Goal: Task Accomplishment & Management: Complete application form

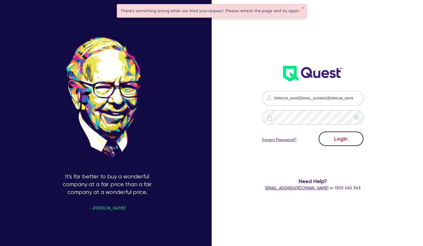
click at [333, 138] on button "Login" at bounding box center [341, 139] width 45 height 14
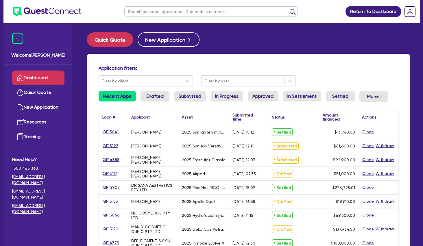
click at [189, 9] on input "text" at bounding box center [211, 11] width 174 height 10
paste input "QF14665"
type input "QF14665"
click at [288, 9] on button "submit" at bounding box center [292, 13] width 9 height 8
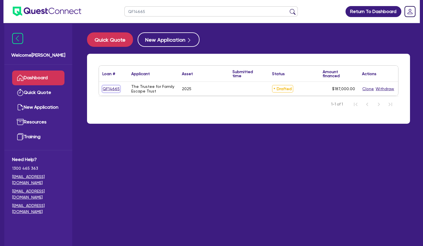
click at [113, 88] on link "QF14665" at bounding box center [111, 89] width 18 height 7
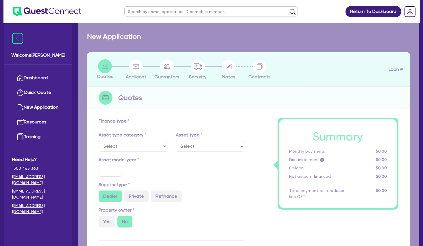
select select "TERTIARY_ASSETS"
type input "2025"
type input "187,000"
type input "17.49"
select select "BEAUTY_EQUIPMENT"
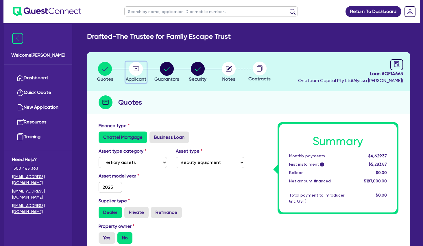
click at [138, 69] on circle "button" at bounding box center [136, 69] width 14 height 14
select select "TRUST"
select select "HEALTH_BEAUTY"
select select "HAIR_BEAUTY_SALONS"
select select "QLD"
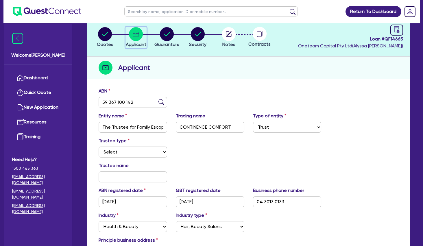
scroll to position [63, 0]
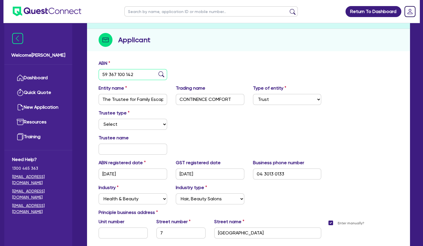
click at [130, 75] on input "59 367 100 142" at bounding box center [133, 74] width 69 height 11
click at [219, 134] on div "Trustee type Select Individual Company" at bounding box center [248, 122] width 309 height 25
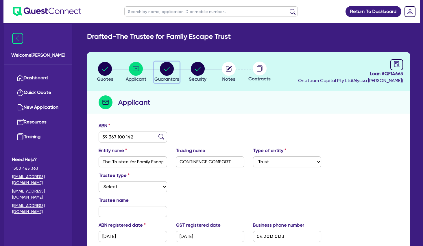
click at [163, 67] on circle "button" at bounding box center [167, 69] width 14 height 14
select select "MRS"
select select "QLD"
select select "MARRIED"
select select "QLD"
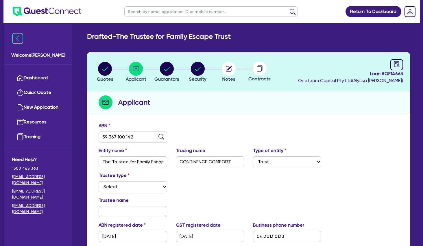
select select "VEHICLE"
select select "CASH"
select select "OTHER"
select select "HOUSEHOLD_PERSONAL"
select select "VEHICLE_LOAN"
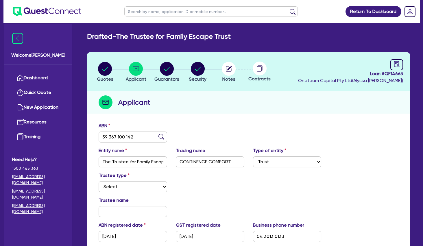
select select "CREDIT_CARD"
select select "MR"
select select "QLD"
select select "MARRIED"
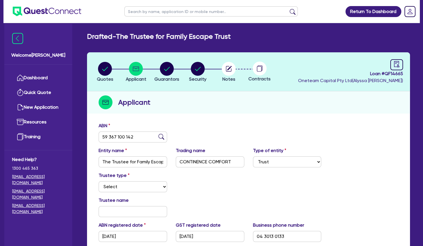
select select "QLD"
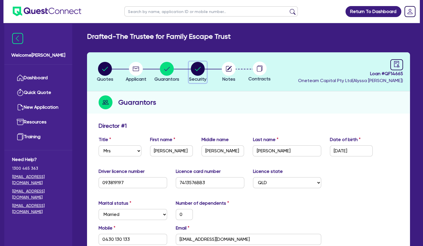
click at [196, 72] on circle "button" at bounding box center [198, 69] width 14 height 14
select select "TERTIARY_ASSETS"
select select "BEAUTY_EQUIPMENT"
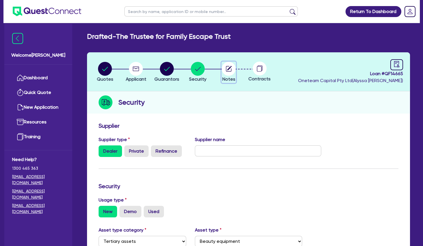
click at [229, 69] on icon "button" at bounding box center [229, 68] width 5 height 5
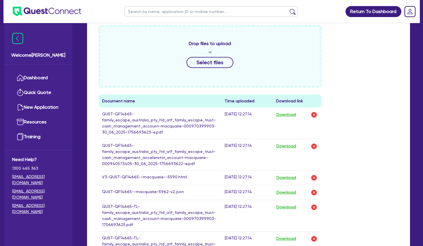
scroll to position [313, 0]
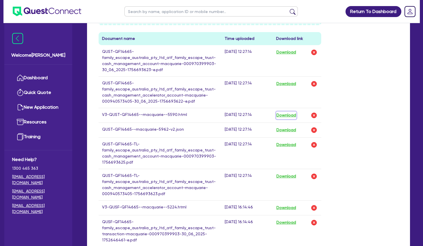
click at [284, 113] on button "Download" at bounding box center [286, 116] width 20 height 8
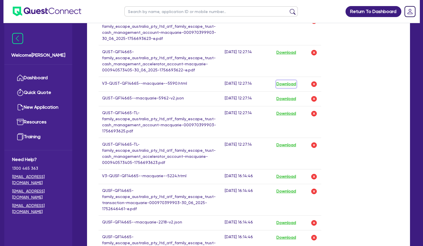
scroll to position [344, 0]
click at [287, 176] on button "Download" at bounding box center [286, 177] width 20 height 8
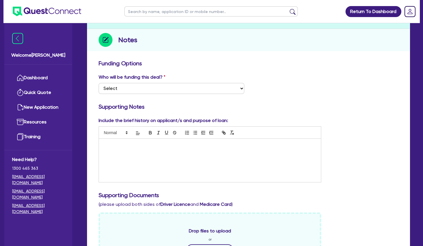
scroll to position [0, 0]
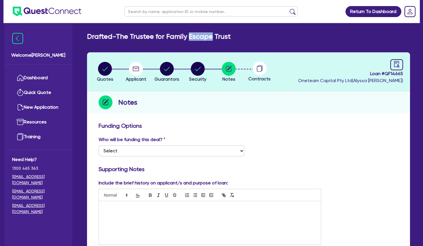
drag, startPoint x: 219, startPoint y: 35, endPoint x: 195, endPoint y: 34, distance: 24.0
click at [195, 34] on h2 "Drafted - The Trustee for Family Escape Trust" at bounding box center [159, 36] width 144 height 8
copy h2 "Escape"
click at [181, 12] on input "text" at bounding box center [211, 11] width 174 height 10
paste input "Escape"
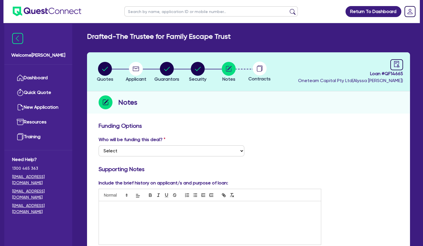
type input "Escape"
click button "submit" at bounding box center [292, 13] width 9 height 8
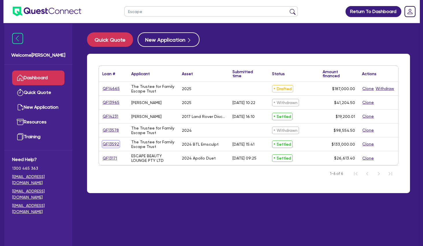
click at [108, 144] on link "QF13592" at bounding box center [110, 144] width 17 height 7
select select "TERTIARY_ASSETS"
select select "BEAUTY_EQUIPMENT"
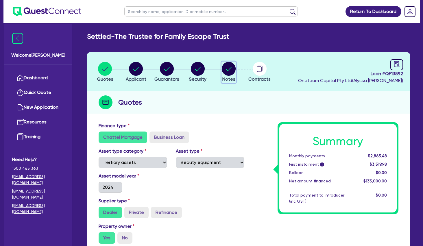
click at [231, 69] on circle "button" at bounding box center [229, 69] width 14 height 14
select select "Other"
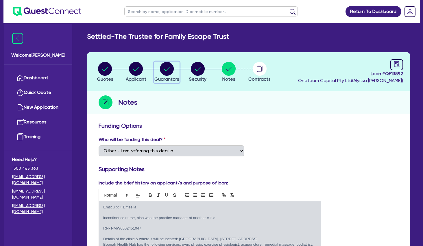
click at [166, 72] on circle "button" at bounding box center [167, 69] width 14 height 14
select select "MRS"
select select "QLD"
select select "MARRIED"
select select "QLD"
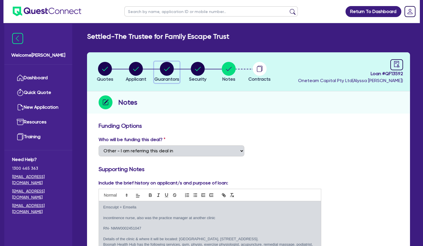
select select "VEHICLE"
select select "CASH"
select select "OTHER"
select select "HOUSEHOLD_PERSONAL"
select select "VEHICLE_LOAN"
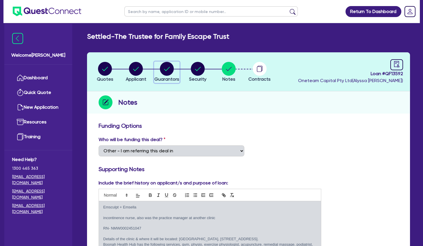
select select "CREDIT_CARD"
select select "MR"
select select "QLD"
select select "MARRIED"
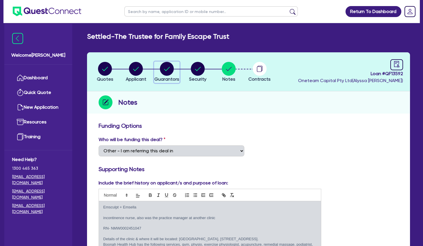
select select "QLD"
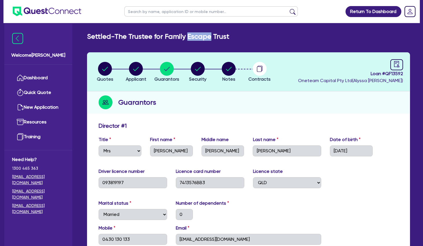
drag, startPoint x: 217, startPoint y: 37, endPoint x: 194, endPoint y: 38, distance: 23.2
click at [194, 38] on h2 "Settled - The Trustee for Family Escape Trust" at bounding box center [158, 36] width 142 height 8
copy h2 "Escape"
click at [195, 12] on input "text" at bounding box center [211, 11] width 174 height 10
paste input "Escape"
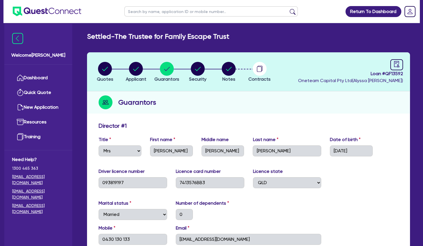
type input "Escape"
click button "submit" at bounding box center [292, 13] width 9 height 8
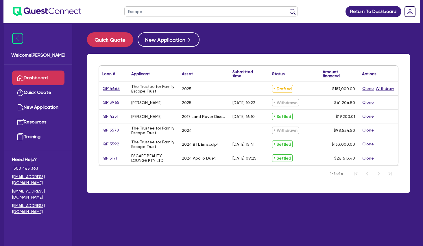
click at [110, 90] on link "QF14665" at bounding box center [111, 88] width 18 height 7
select select "TERTIARY_ASSETS"
select select "BEAUTY_EQUIPMENT"
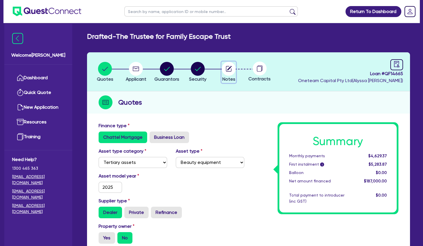
click at [229, 66] on circle "button" at bounding box center [229, 69] width 14 height 14
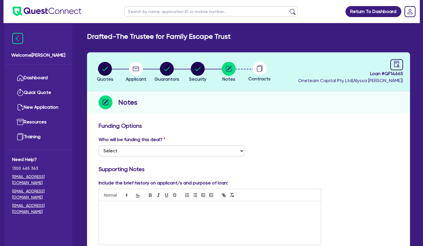
click at [140, 208] on p at bounding box center [210, 207] width 214 height 5
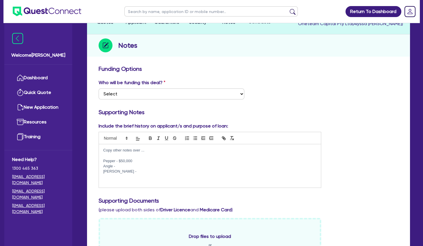
scroll to position [94, 0]
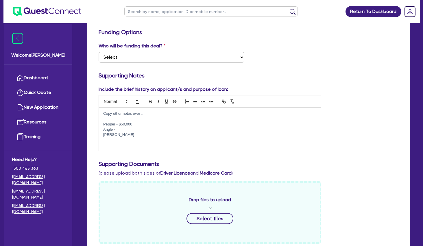
click at [129, 119] on p at bounding box center [210, 118] width 214 height 5
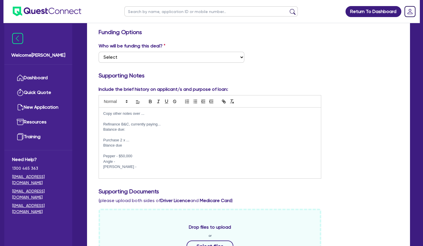
click at [203, 113] on p "Copy other notes over ..." at bounding box center [210, 113] width 214 height 5
click at [106, 145] on p "Blance due" at bounding box center [210, 145] width 214 height 5
click at [113, 152] on p at bounding box center [210, 150] width 214 height 5
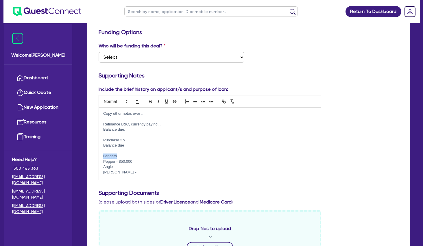
drag, startPoint x: 113, startPoint y: 157, endPoint x: 104, endPoint y: 156, distance: 9.0
click at [104, 156] on p "Lenders" at bounding box center [210, 156] width 214 height 5
click at [150, 102] on icon "button" at bounding box center [150, 102] width 2 height 1
click at [169, 102] on icon "button" at bounding box center [166, 101] width 5 height 5
click at [144, 153] on p at bounding box center [210, 150] width 214 height 5
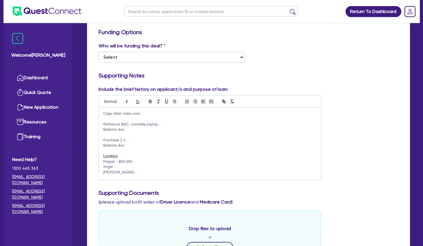
click at [129, 166] on p "Angle -" at bounding box center [210, 166] width 214 height 5
click at [129, 172] on p "[PERSON_NAME] -" at bounding box center [210, 172] width 214 height 5
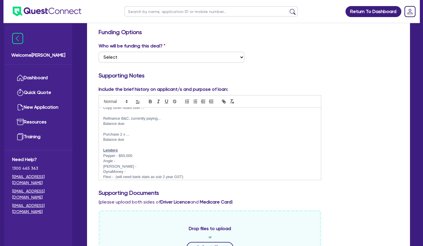
scroll to position [0, 0]
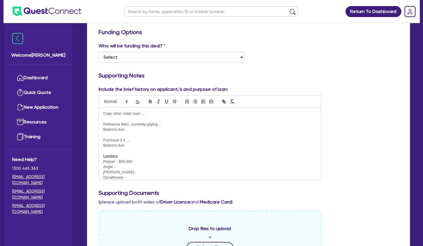
click at [135, 118] on p at bounding box center [210, 118] width 214 height 5
click at [145, 153] on p at bounding box center [210, 150] width 214 height 5
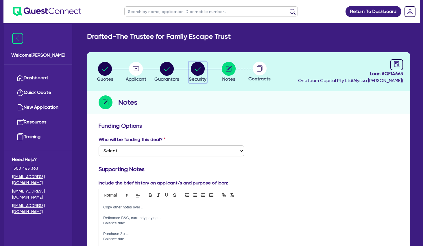
drag, startPoint x: 190, startPoint y: 67, endPoint x: 194, endPoint y: 68, distance: 3.7
click at [193, 68] on div "button" at bounding box center [197, 69] width 17 height 14
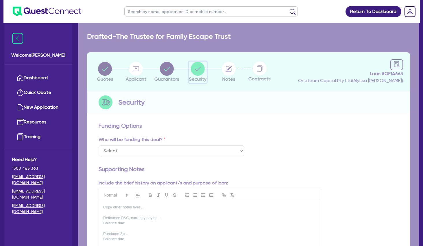
select select "TERTIARY_ASSETS"
select select "BEAUTY_EQUIPMENT"
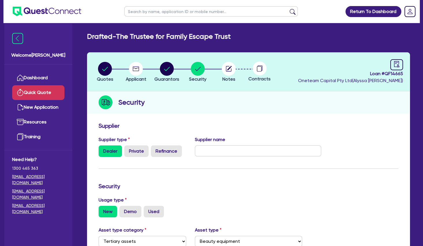
click at [50, 91] on link "Quick Quote" at bounding box center [38, 92] width 52 height 15
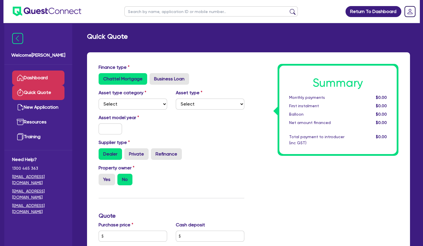
click at [41, 81] on link "Dashboard" at bounding box center [38, 78] width 52 height 15
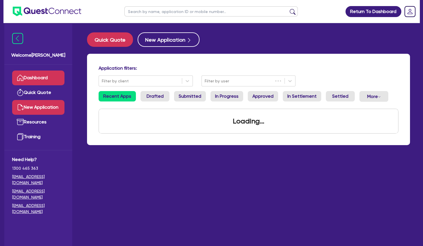
click at [47, 104] on link "New Application" at bounding box center [38, 107] width 52 height 15
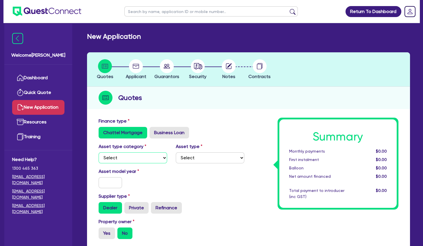
click at [99, 153] on select "Select Cars and light trucks Primary assets Secondary assets Tertiary assets" at bounding box center [133, 158] width 69 height 11
select select "TERTIARY_ASSETS"
click option "Tertiary assets" at bounding box center [0, 0] width 0 height 0
click at [176, 153] on select "Select Beauty equipment IT equipment IT software Watercraft Other" at bounding box center [210, 158] width 69 height 11
select select "BEAUTY_EQUIPMENT"
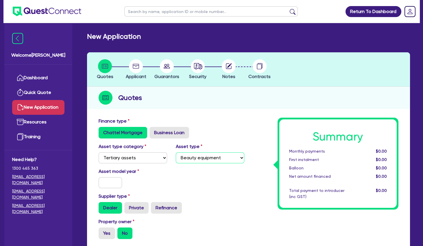
click option "Beauty equipment" at bounding box center [0, 0] width 0 height 0
drag, startPoint x: 111, startPoint y: 180, endPoint x: 115, endPoint y: 176, distance: 5.7
click at [111, 180] on input "text" at bounding box center [110, 182] width 23 height 11
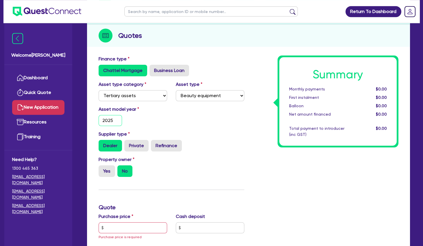
scroll to position [63, 0]
type input "2025"
click at [236, 172] on div "Property owner Yes No" at bounding box center [171, 168] width 155 height 25
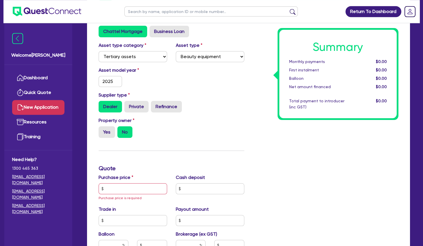
scroll to position [125, 0]
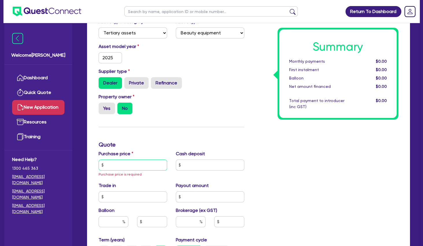
click at [127, 163] on input "text" at bounding box center [133, 165] width 69 height 11
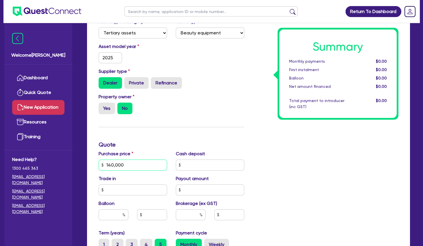
type input "140,000"
click at [173, 115] on div "Property owner Yes No" at bounding box center [171, 105] width 155 height 25
drag, startPoint x: 166, startPoint y: 109, endPoint x: 131, endPoint y: 108, distance: 35.3
click at [163, 109] on div "Yes No" at bounding box center [133, 109] width 69 height 12
click at [154, 113] on div "Yes No" at bounding box center [133, 109] width 69 height 12
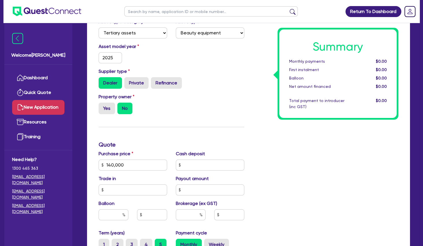
scroll to position [250, 0]
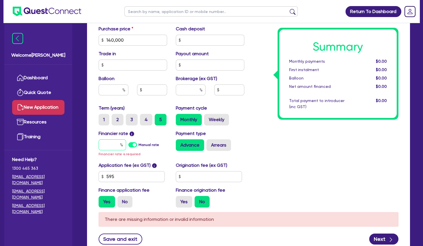
click at [112, 143] on input "text" at bounding box center [112, 145] width 27 height 11
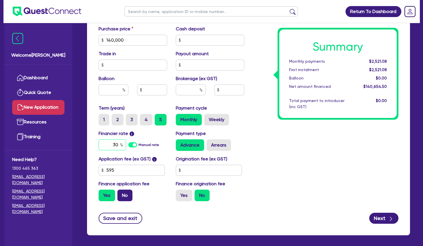
type input "30"
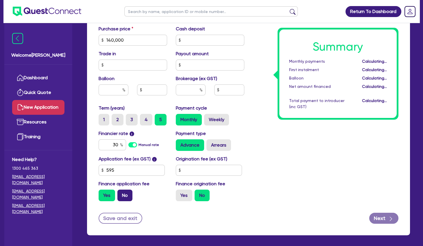
click at [125, 194] on label "No" at bounding box center [125, 196] width 15 height 12
click at [121, 194] on input "No" at bounding box center [120, 192] width 4 height 4
radio input "true"
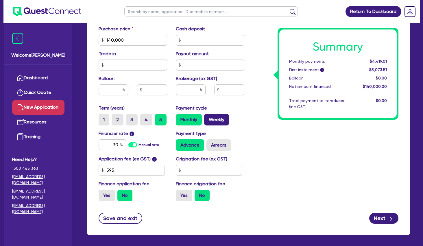
click at [218, 120] on label "Weekly" at bounding box center [216, 120] width 25 height 12
click at [208, 118] on input "Weekly" at bounding box center [206, 116] width 4 height 4
radio input "true"
click at [265, 122] on div "Summary Weekly payments $1,035.00 First instalment i $1,689.50 Balloon $0.00 Ne…" at bounding box center [326, 37] width 155 height 338
click at [287, 147] on div "Summary Weekly payments $1,035.00 First instalment i $1,689.50 Balloon $0.00 Ne…" at bounding box center [326, 37] width 155 height 338
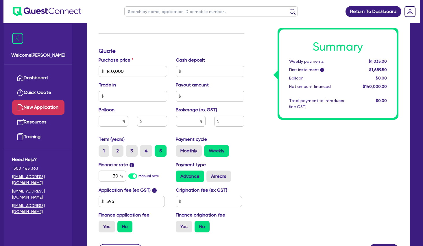
scroll to position [274, 0]
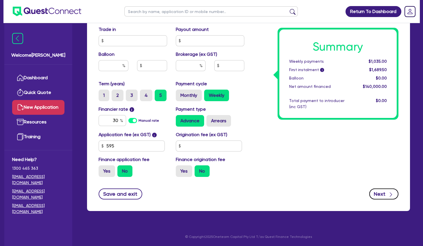
click at [380, 190] on button "Next" at bounding box center [384, 194] width 29 height 11
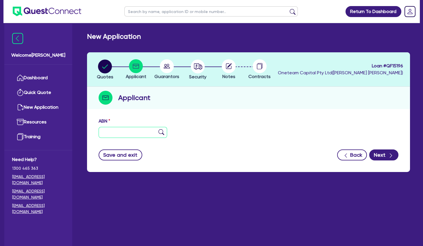
click at [126, 133] on input "text" at bounding box center [133, 132] width 69 height 11
paste input "67 940 134 898"
type input "67 940 134 898"
click at [160, 132] on img at bounding box center [162, 132] width 6 height 6
type input "LERTTANYAPAT, IRIN"
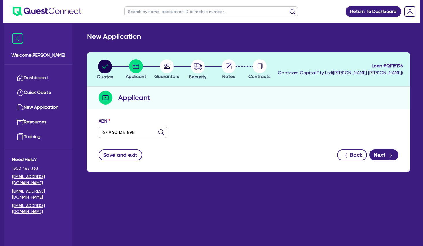
type input "IRIN HOUSE OF BEAUTY"
select select "SOLE_TRADER"
type input "[DATE]"
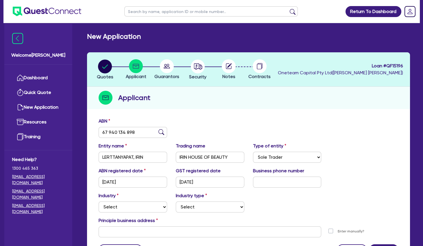
scroll to position [56, 0]
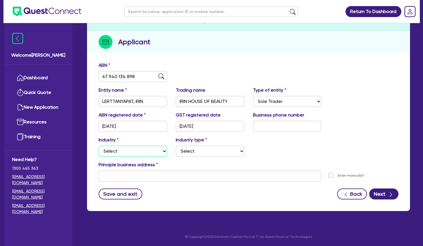
click at [99, 146] on select "Select Accomodation & Food Services Administrative & Support Services Agricultu…" at bounding box center [133, 151] width 69 height 11
select select "HEALTH_BEAUTY"
click option "Health & Beauty" at bounding box center [0, 0] width 0 height 0
click at [176, 146] on select "Select [MEDICAL_DATA], [MEDICAL_DATA] Services Cosmetics Supplies Day Spas, Hea…" at bounding box center [210, 151] width 69 height 11
select select "HAIR_BEAUTY_SALONS"
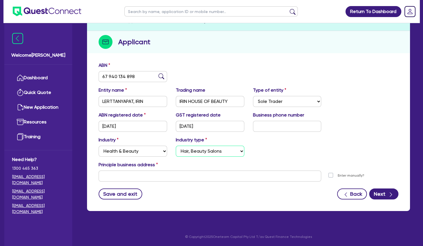
click option "Hair, Beauty Salons" at bounding box center [0, 0] width 0 height 0
click at [196, 99] on input "IRIN HOUSE OF BEAUTY" at bounding box center [210, 101] width 69 height 11
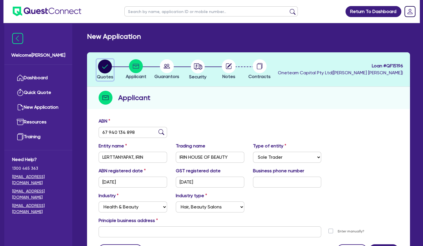
click at [110, 66] on circle "button" at bounding box center [105, 67] width 14 height 14
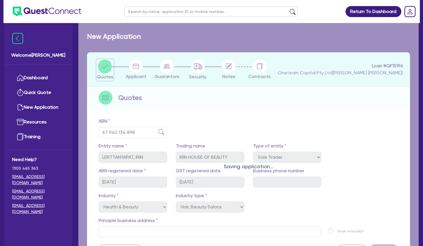
select select "TERTIARY_ASSETS"
select select "BEAUTY_EQUIPMENT"
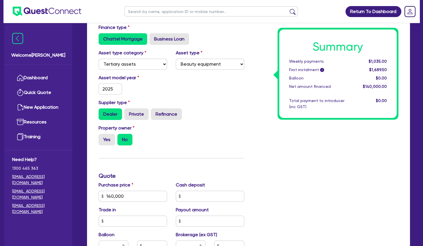
click at [232, 128] on div "Property owner Yes No" at bounding box center [171, 137] width 155 height 25
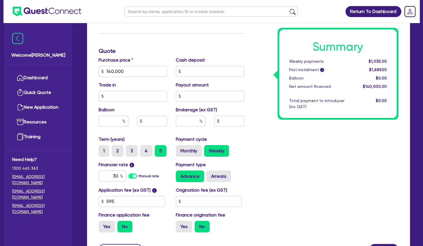
click at [296, 162] on div "Summary Weekly payments $1,035.00 First instalment i $1,689.50 Balloon $0.00 Ne…" at bounding box center [326, 68] width 155 height 338
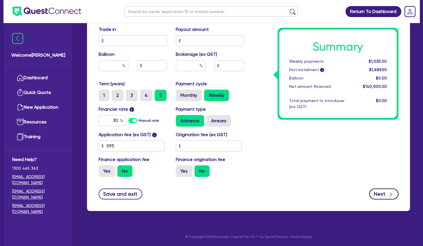
click at [385, 191] on button "Next" at bounding box center [384, 194] width 29 height 11
type input "140,000"
select select "SOLE_TRADER"
select select "HEALTH_BEAUTY"
select select "HAIR_BEAUTY_SALONS"
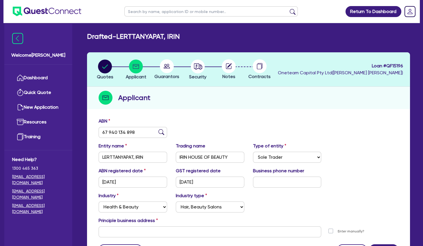
scroll to position [56, 0]
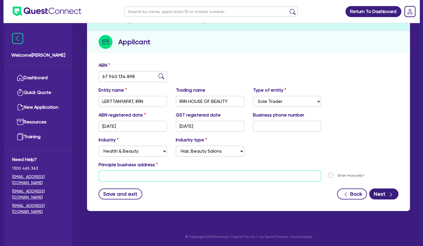
click at [132, 177] on input "text" at bounding box center [210, 176] width 223 height 11
paste input "[STREET_ADDRESS][PERSON_NAME]"
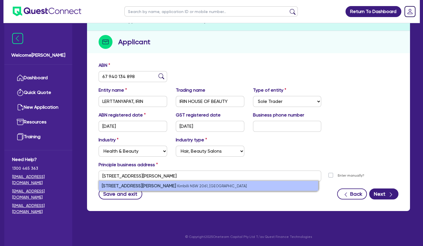
click at [177, 187] on small "Kirribilli NSW 2061, [GEOGRAPHIC_DATA]" at bounding box center [212, 186] width 70 height 4
type input "[STREET_ADDRESS][PERSON_NAME]"
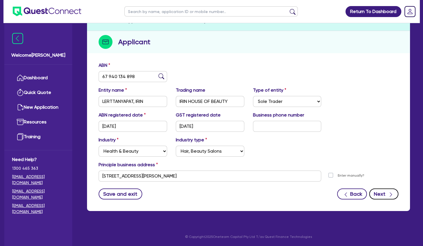
click at [380, 194] on button "Next" at bounding box center [384, 194] width 29 height 11
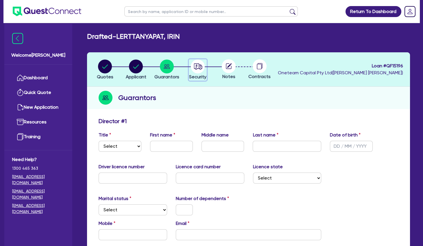
click at [200, 67] on circle "button" at bounding box center [198, 67] width 14 height 14
select select "TERTIARY_ASSETS"
select select "BEAUTY_EQUIPMENT"
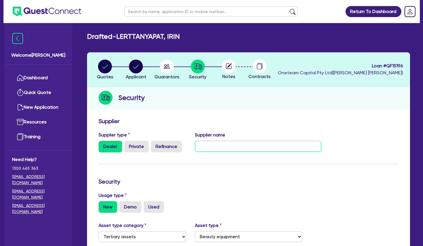
click at [221, 149] on input "text" at bounding box center [258, 146] width 126 height 11
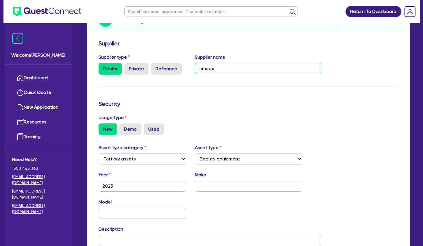
scroll to position [94, 0]
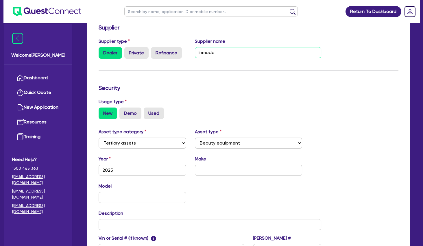
type input "Inmode"
click at [227, 174] on input "text" at bounding box center [248, 170] width 107 height 11
type input "Inmode Optimas Max"
click at [359, 186] on div "Asset type category Select Cars and light trucks Primary assets Secondary asset…" at bounding box center [248, 196] width 309 height 134
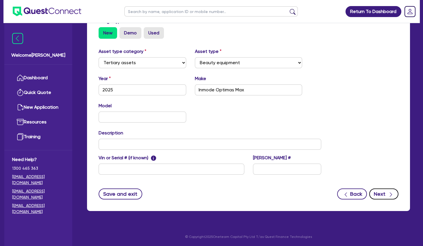
click at [385, 191] on button "Next" at bounding box center [384, 194] width 29 height 11
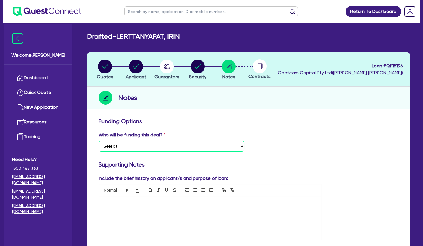
click at [99, 141] on select "Select I want Quest to fund 100% I will fund 100% I will co-fund with Quest Oth…" at bounding box center [172, 146] width 146 height 11
select select "Other"
click option "Other - I am referring this deal in" at bounding box center [0, 0] width 0 height 0
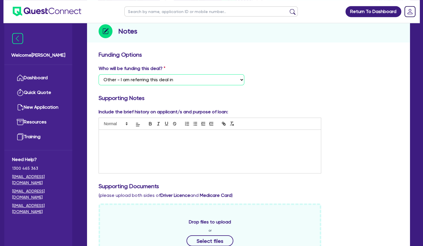
scroll to position [125, 0]
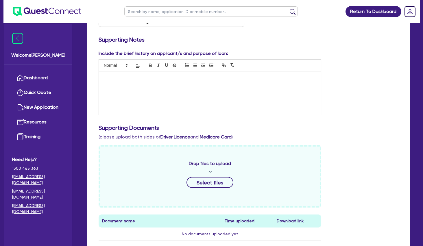
click at [126, 94] on div at bounding box center [210, 92] width 222 height 43
click at [157, 84] on p at bounding box center [210, 82] width 214 height 5
click at [156, 78] on p at bounding box center [210, 77] width 214 height 5
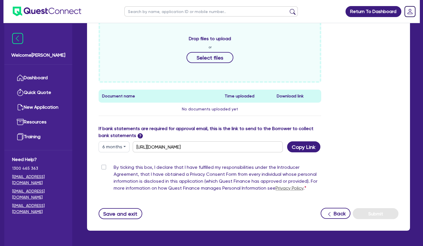
click at [114, 167] on label "By ticking this box, I declare that I have fulfilled my responsibilities under …" at bounding box center [218, 179] width 208 height 30
click at [103, 167] on input "By ticking this box, I declare that I have fulfilled my responsibilities under …" at bounding box center [101, 166] width 5 height 5
checkbox input "true"
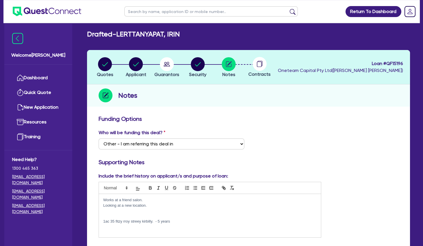
scroll to position [0, 0]
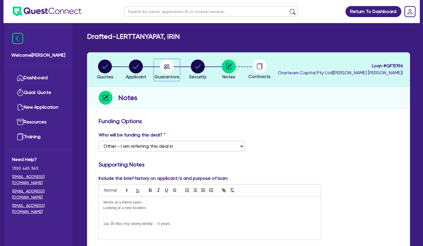
click at [169, 71] on circle "button" at bounding box center [167, 67] width 14 height 14
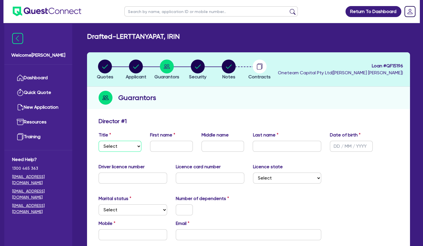
click at [99, 141] on select "Select Mr Mrs Ms Miss Dr" at bounding box center [120, 146] width 43 height 11
select select "MS"
click option "Ms" at bounding box center [0, 0] width 0 height 0
drag, startPoint x: 190, startPoint y: 37, endPoint x: 173, endPoint y: 38, distance: 17.4
click at [173, 38] on div "Drafted - LERTTANYAPAT, IRIN" at bounding box center [249, 36] width 332 height 8
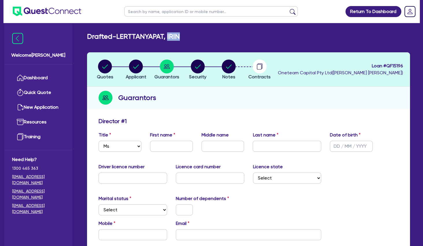
copy h2 "IRIN"
click at [175, 146] on input "text" at bounding box center [171, 146] width 43 height 11
paste input "IRIN"
type input "IRIN"
drag, startPoint x: 169, startPoint y: 36, endPoint x: 120, endPoint y: 36, distance: 48.9
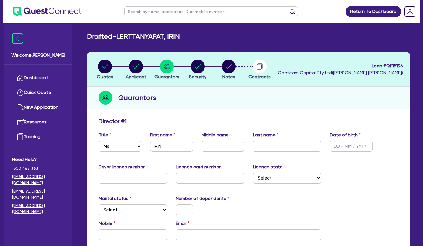
click at [120, 36] on h2 "Drafted - LERTTANYAPAT, IRIN" at bounding box center [133, 36] width 93 height 8
copy h2 "LERTTANYAPAT"
click at [287, 148] on input "text" at bounding box center [287, 146] width 69 height 11
paste input "LERTTANYAPAT"
type input "LERTTANYAPAT"
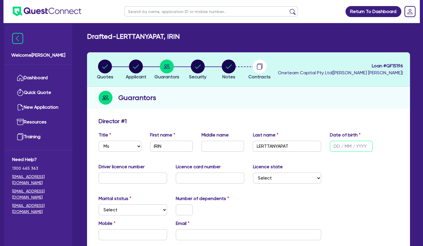
click at [336, 146] on input "text" at bounding box center [351, 146] width 43 height 11
type input "[DATE]"
click at [356, 175] on div "Driver licence number Licence card number Licence state Select [GEOGRAPHIC_DATA…" at bounding box center [248, 176] width 309 height 25
click at [253, 173] on select "Select [GEOGRAPHIC_DATA] [GEOGRAPHIC_DATA] [GEOGRAPHIC_DATA] [GEOGRAPHIC_DATA] …" at bounding box center [287, 178] width 69 height 11
select select "[GEOGRAPHIC_DATA]"
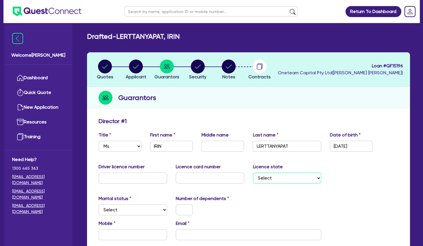
click option "[GEOGRAPHIC_DATA]" at bounding box center [0, 0] width 0 height 0
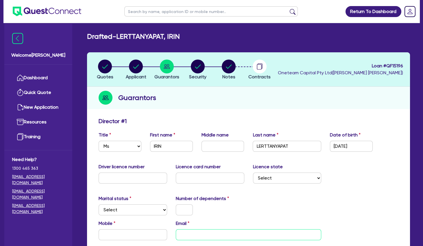
click at [204, 231] on input "email" at bounding box center [249, 235] width 146 height 11
paste input "[EMAIL_ADDRESS][DOMAIN_NAME]"
type input "[EMAIL_ADDRESS][DOMAIN_NAME]"
click at [254, 205] on div "Marital status Select [DEMOGRAPHIC_DATA] Married De Facto / Partner Number of d…" at bounding box center [248, 207] width 309 height 25
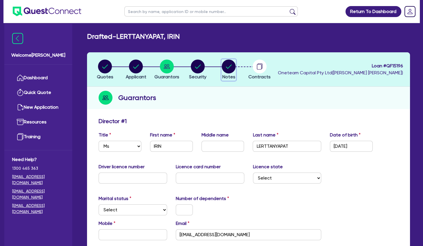
click at [230, 68] on circle "button" at bounding box center [229, 67] width 14 height 14
select select "Other"
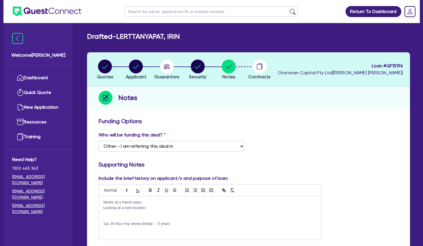
click at [162, 212] on p at bounding box center [210, 213] width 214 height 5
click at [167, 67] on circle "button" at bounding box center [167, 67] width 14 height 14
select select "MS"
select select "[GEOGRAPHIC_DATA]"
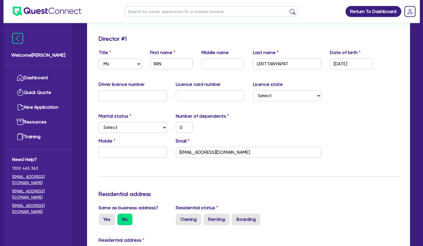
scroll to position [94, 0]
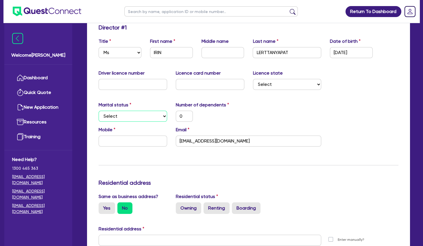
click at [99, 111] on select "Select Single Married De Facto / Partner" at bounding box center [133, 116] width 69 height 11
select select "MARRIED"
click option "Married" at bounding box center [0, 0] width 0 height 0
drag, startPoint x: 189, startPoint y: 117, endPoint x: 170, endPoint y: 117, distance: 18.2
click at [176, 117] on input "0" at bounding box center [184, 116] width 17 height 11
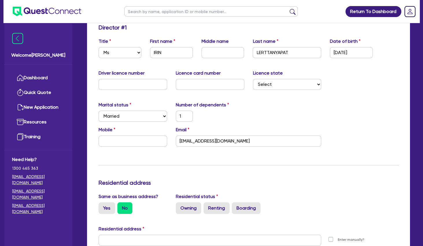
click at [235, 119] on div "1" at bounding box center [210, 116] width 77 height 11
click at [140, 144] on input "text" at bounding box center [133, 141] width 69 height 11
type input "1"
type input "0"
type input "1"
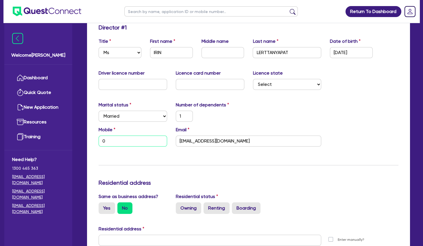
type input "04"
type input "1"
type input "043"
type input "1"
type input "0435"
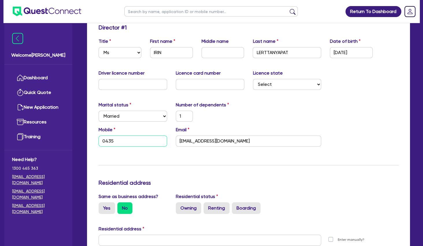
type input "1"
type input "0435 9"
type input "1"
type input "0435 94"
type input "1"
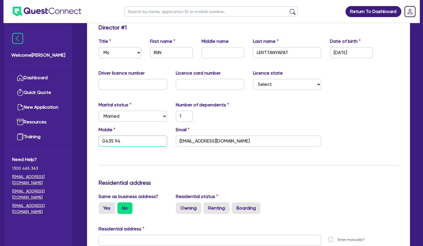
type input "0435 946"
type input "1"
type input "0435 946 3"
type input "1"
type input "0435 946 36"
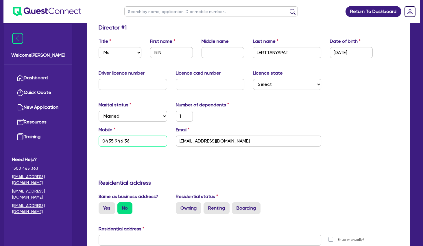
type input "1"
type input "0435 946 365"
click at [229, 166] on div "Update residential status for Director #1 Boarding is only acceptable when the …" at bounding box center [249, 238] width 300 height 428
click at [219, 207] on label "Renting" at bounding box center [217, 209] width 26 height 12
click at [208, 206] on input "Renting" at bounding box center [206, 205] width 4 height 4
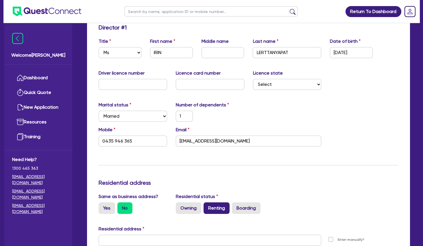
radio input "true"
type input "1"
type input "0435 946 365"
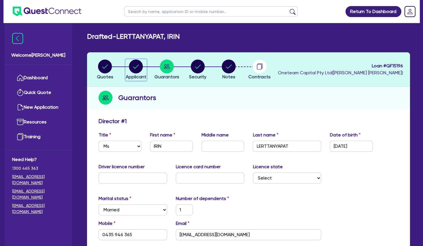
click at [129, 67] on div "button" at bounding box center [136, 67] width 21 height 14
select select "SOLE_TRADER"
select select "HEALTH_BEAUTY"
select select "HAIR_BEAUTY_SALONS"
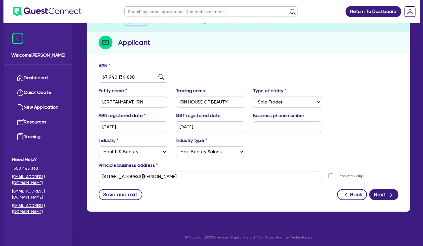
scroll to position [56, 0]
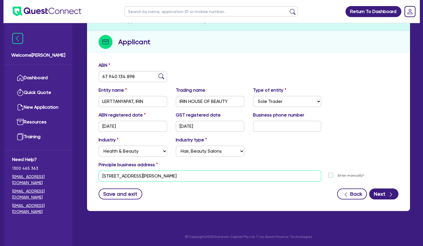
click at [148, 177] on input "[STREET_ADDRESS][PERSON_NAME]" at bounding box center [210, 176] width 223 height 11
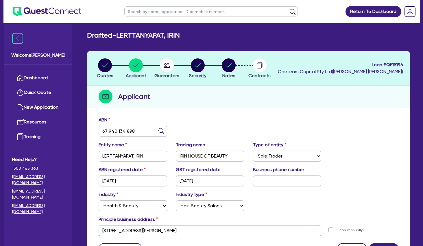
scroll to position [0, 0]
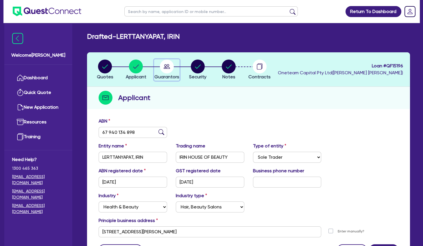
click at [168, 72] on circle "button" at bounding box center [167, 67] width 14 height 14
select select "MS"
select select "[GEOGRAPHIC_DATA]"
select select "MARRIED"
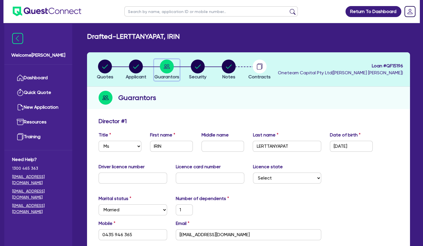
scroll to position [156, 0]
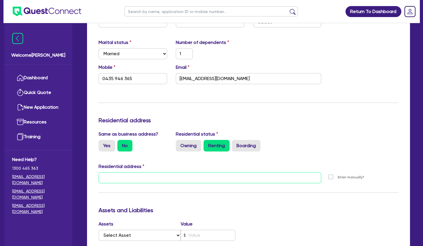
click at [159, 179] on input "text" at bounding box center [210, 178] width 223 height 11
paste input "[STREET_ADDRESS][PERSON_NAME]"
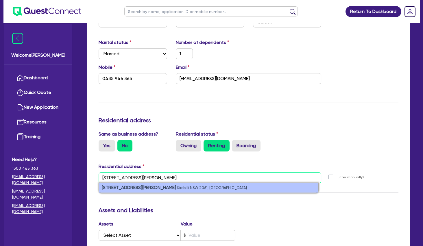
type input "[STREET_ADDRESS][PERSON_NAME]"
click at [177, 187] on small "Kirribilli NSW 2061, [GEOGRAPHIC_DATA]" at bounding box center [212, 188] width 70 height 4
type input "1"
type input "0435 946 365"
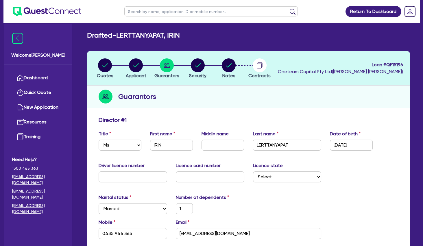
scroll to position [0, 0]
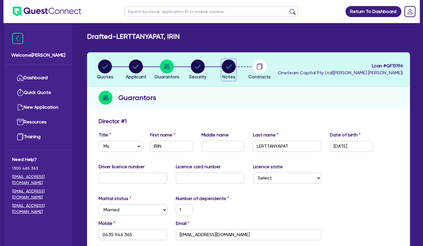
click at [234, 74] on button "Notes" at bounding box center [229, 69] width 14 height 21
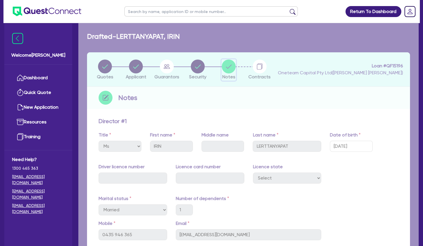
select select "Other"
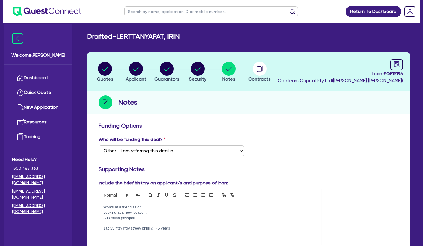
click at [142, 224] on p at bounding box center [210, 223] width 214 height 5
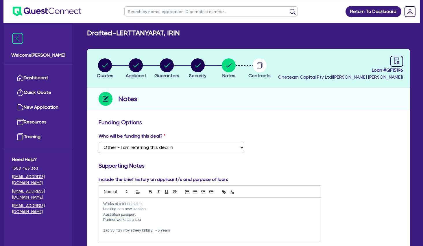
scroll to position [94, 0]
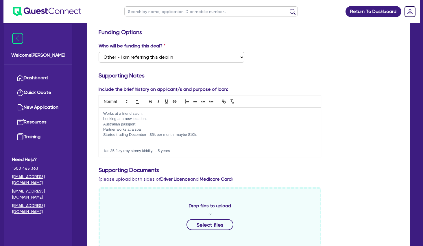
click at [156, 141] on p at bounding box center [210, 140] width 214 height 5
click at [137, 141] on p at bounding box center [210, 140] width 214 height 5
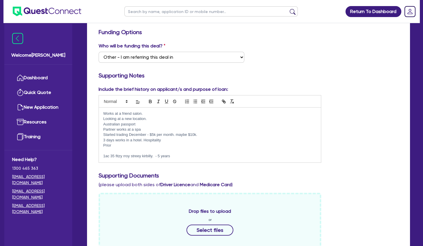
click at [126, 145] on p "Prior" at bounding box center [210, 145] width 214 height 5
click at [115, 145] on p "Prior" at bounding box center [210, 145] width 214 height 5
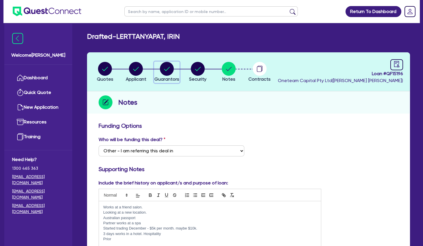
click at [167, 69] on icon "button" at bounding box center [167, 69] width 6 height 4
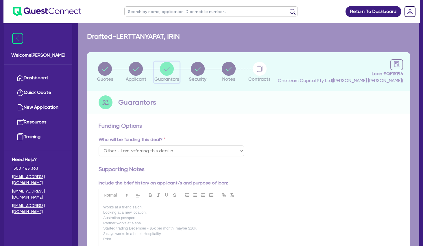
select select "MS"
select select "[GEOGRAPHIC_DATA]"
select select "MARRIED"
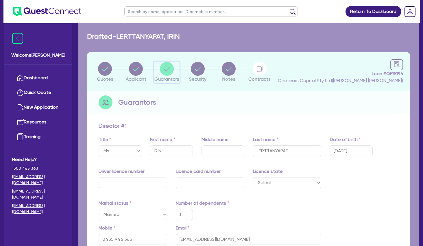
type input "1"
type input "0435 946 365"
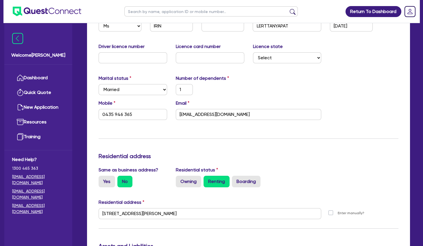
click at [181, 133] on div "Update residential status for Director #1 Boarding is only acceptable when the …" at bounding box center [249, 211] width 300 height 428
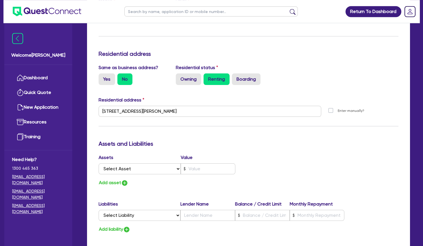
scroll to position [250, 0]
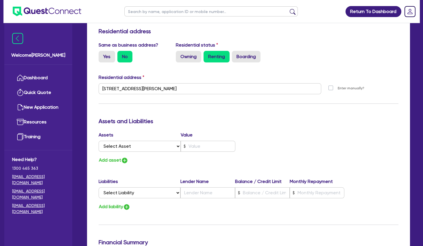
click at [152, 116] on div "Update residential status for Director #1 Boarding is only acceptable when the …" at bounding box center [249, 86] width 300 height 428
click at [99, 141] on select "Select Asset Cash Property Investment property Vehicle Truck Trailer Equipment …" at bounding box center [140, 146] width 82 height 11
select select "VEHICLE"
click option "Vehicle" at bounding box center [0, 0] width 0 height 0
type input "1"
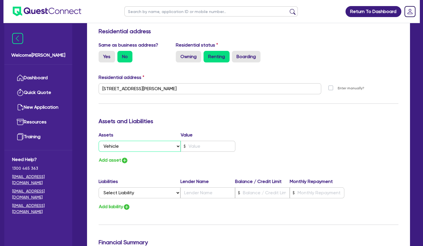
type input "0435 946 365"
click at [99, 141] on select "Select Asset Cash Property Investment property Vehicle Truck Trailer Equipment …" at bounding box center [140, 146] width 82 height 11
select select "CASH"
click option "Cash" at bounding box center [0, 0] width 0 height 0
type input "1"
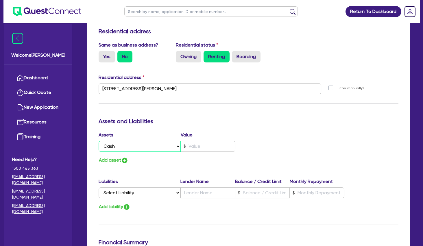
type input "0435 946 365"
click at [204, 145] on input "text" at bounding box center [208, 146] width 55 height 11
type input "1"
type input "0435 946 365"
type input "3"
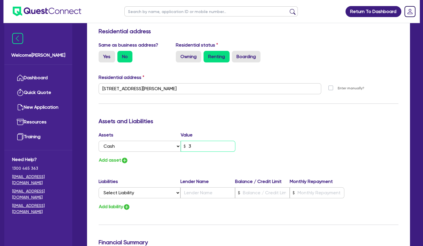
type input "1"
type input "0435 946 365"
type input "30"
type input "1"
type input "0435 946 365"
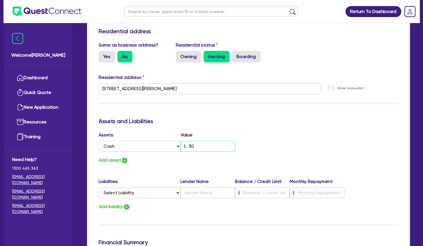
type input "300"
type input "1"
type input "0435 946 365"
type input "3,000"
click at [185, 126] on div "Assets and Liabilities" at bounding box center [248, 122] width 309 height 9
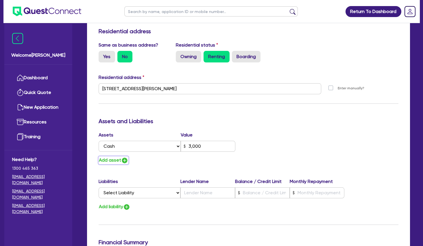
click at [113, 159] on button "Add asset" at bounding box center [114, 161] width 30 height 8
type input "1"
type input "0435 946 365"
type input "3,000"
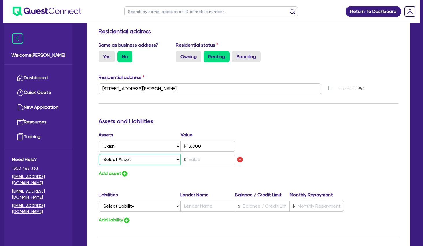
click at [99, 154] on select "Select Asset Cash Property Investment property Vehicle Truck Trailer Equipment …" at bounding box center [140, 159] width 82 height 11
select select "EQUIPMENT"
click option "Equipment" at bounding box center [0, 0] width 0 height 0
type input "1"
type input "0435 946 365"
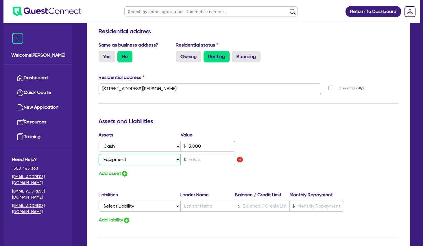
type input "3,000"
click at [199, 157] on input "text" at bounding box center [208, 159] width 55 height 11
type input "1"
type input "0435 946 365"
type input "3,000"
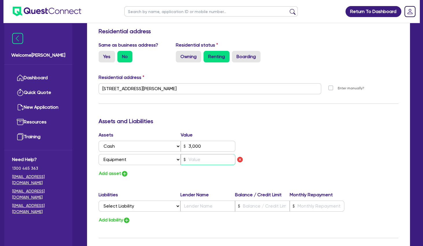
type input "2"
type input "1"
type input "0435 946 365"
type input "3,000"
type input "20"
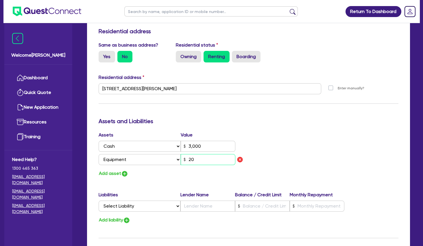
type input "1"
type input "0435 946 365"
type input "3,000"
type input "200"
type input "1"
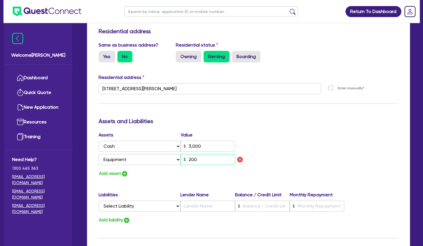
type input "0435 946 365"
type input "3,000"
type input "2,000"
click at [166, 172] on div "Add asset" at bounding box center [171, 174] width 155 height 8
click at [146, 181] on div "Update residential status for Director #1 Boarding is only acceptable when the …" at bounding box center [249, 92] width 300 height 441
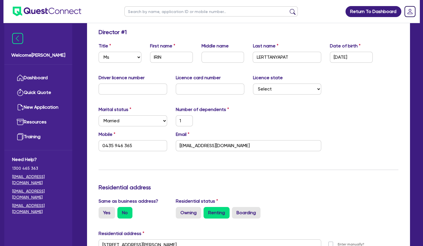
scroll to position [0, 0]
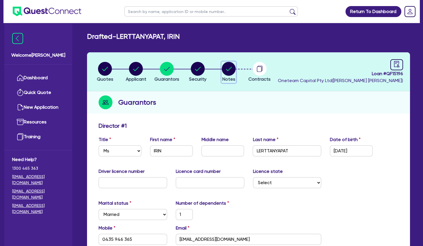
click at [233, 69] on circle "button" at bounding box center [229, 69] width 14 height 14
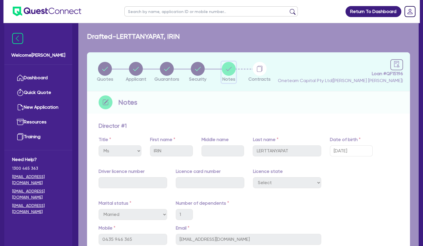
select select "Other"
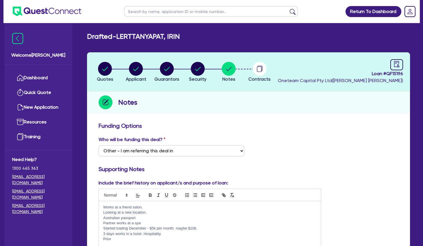
click at [146, 208] on p "Works at a friend salon." at bounding box center [210, 207] width 214 height 5
click at [104, 206] on p "Works at a friend salon." at bounding box center [210, 207] width 214 height 5
click at [165, 69] on circle "button" at bounding box center [167, 69] width 14 height 14
select select "MS"
select select "[GEOGRAPHIC_DATA]"
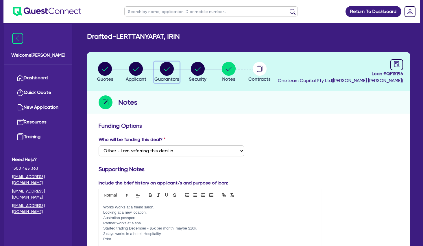
select select "MARRIED"
select select "CASH"
select select "EQUIPMENT"
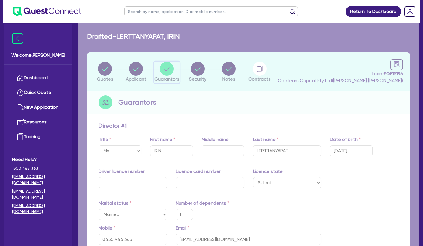
type input "1"
type input "0435 946 365"
type input "3,000"
type input "2,000"
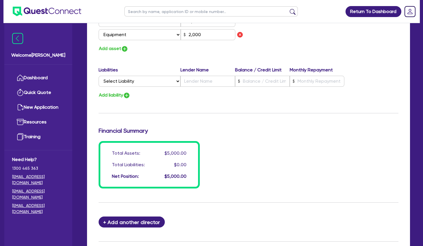
scroll to position [281, 0]
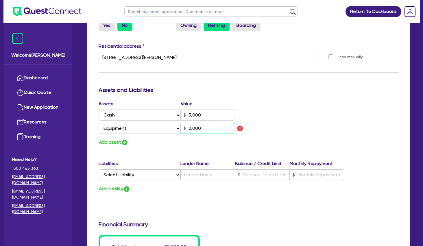
drag, startPoint x: 213, startPoint y: 126, endPoint x: 160, endPoint y: 125, distance: 53.0
click at [181, 125] on input "2,000" at bounding box center [208, 128] width 55 height 11
type input "1"
type input "0435 946 365"
type input "3,000"
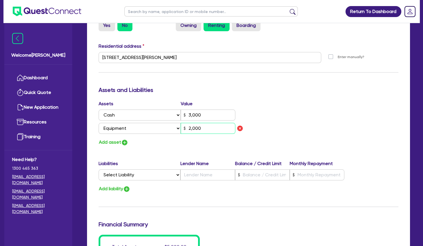
type input "1"
type input "0435 946 365"
type input "3,000"
type input "11"
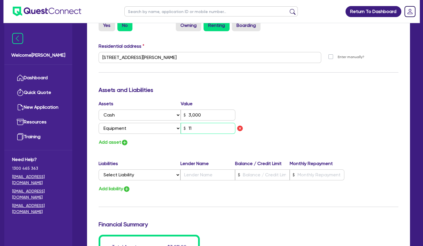
type input "1"
type input "0435 946 365"
type input "3,000"
type input "110"
type input "1"
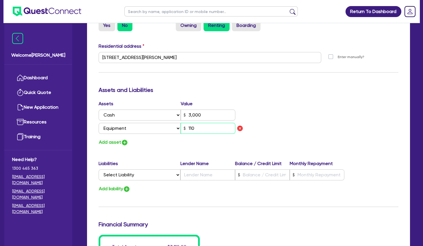
type input "0435 946 365"
type input "3,000"
type input "1,100"
type input "1"
click at [289, 96] on div "Update residential status for Director #1 Boarding is only acceptable when the …" at bounding box center [249, 61] width 300 height 441
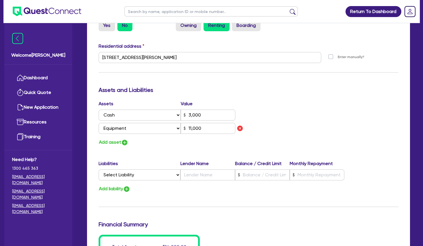
click at [139, 161] on label "Liabilities" at bounding box center [140, 163] width 82 height 7
click at [99, 170] on select "Select Liability Credit card Mortgage Investment property loan Vehicle loan Tru…" at bounding box center [140, 175] width 82 height 11
click option "Personal loan" at bounding box center [0, 0] width 0 height 0
click at [224, 171] on input "text" at bounding box center [208, 175] width 55 height 11
click at [301, 173] on input "text" at bounding box center [317, 175] width 55 height 11
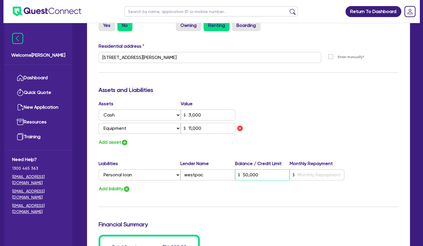
drag, startPoint x: 273, startPoint y: 177, endPoint x: 230, endPoint y: 175, distance: 42.9
click at [235, 175] on input "50,000" at bounding box center [262, 175] width 55 height 11
click at [316, 176] on input "text" at bounding box center [317, 175] width 55 height 11
click at [318, 109] on div "Assets Value Select Asset Cash Property Investment property Vehicle Truck Trail…" at bounding box center [248, 123] width 309 height 46
click at [244, 200] on div "Update residential status for Director #1 Boarding is only acceptable when the …" at bounding box center [249, 61] width 300 height 441
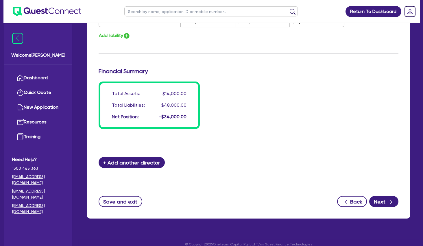
scroll to position [442, 0]
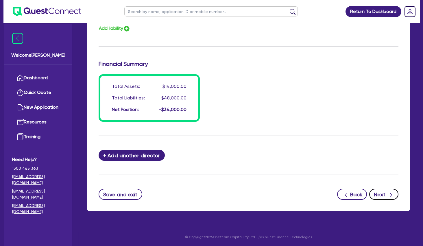
click at [390, 195] on icon "button" at bounding box center [391, 195] width 6 height 6
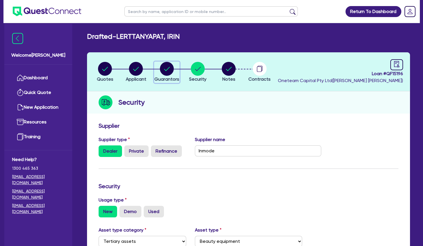
click at [166, 71] on circle "button" at bounding box center [167, 69] width 14 height 14
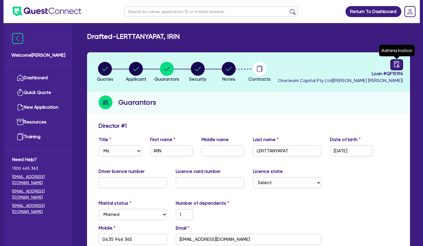
click at [397, 65] on icon "audit" at bounding box center [397, 64] width 6 height 6
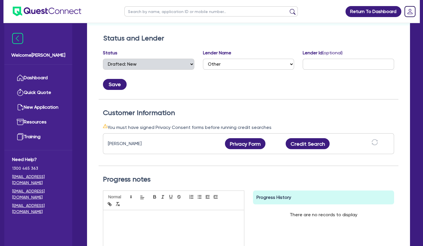
scroll to position [94, 0]
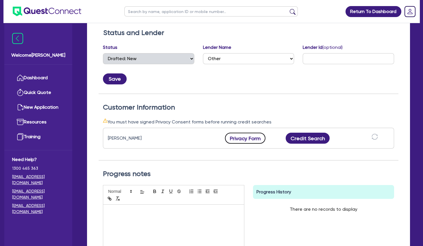
click at [247, 140] on button "Privacy Form" at bounding box center [245, 138] width 41 height 11
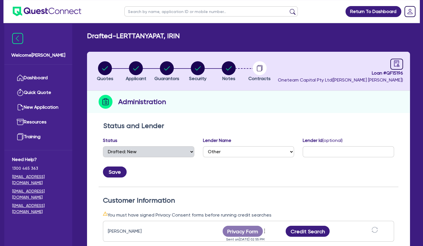
scroll to position [0, 0]
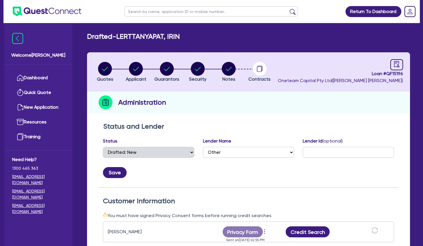
click at [237, 68] on li "Notes" at bounding box center [229, 72] width 31 height 20
click at [233, 68] on circle "button" at bounding box center [229, 69] width 14 height 14
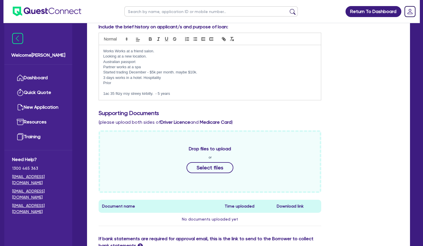
scroll to position [281, 0]
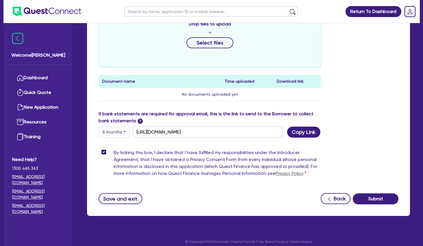
click at [120, 131] on button "6 months" at bounding box center [114, 132] width 31 height 11
click at [124, 166] on link "12 months" at bounding box center [122, 167] width 46 height 11
click at [309, 130] on button "Copy Link" at bounding box center [303, 132] width 33 height 11
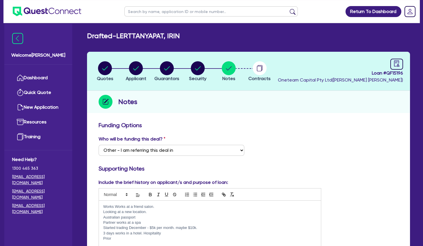
scroll to position [0, 0]
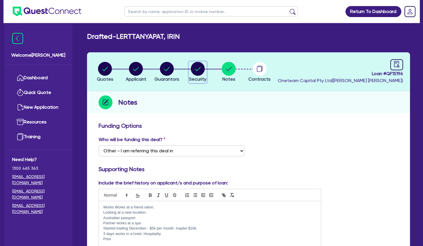
click at [197, 70] on icon "button" at bounding box center [198, 69] width 6 height 4
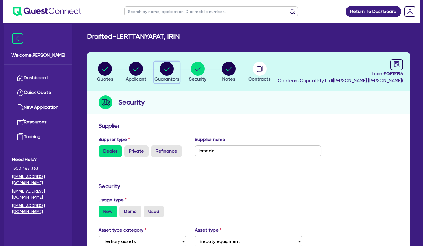
click at [164, 73] on circle "button" at bounding box center [167, 69] width 14 height 14
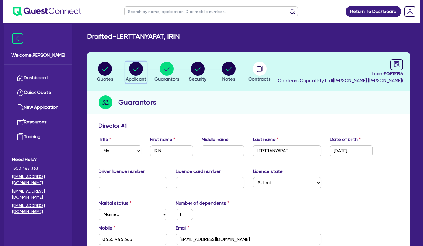
click at [142, 71] on circle "button" at bounding box center [136, 69] width 14 height 14
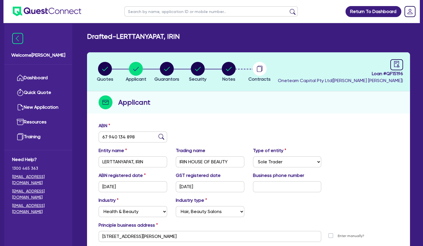
click at [233, 113] on div "Applicant" at bounding box center [248, 102] width 323 height 22
click at [170, 69] on circle "button" at bounding box center [167, 69] width 14 height 14
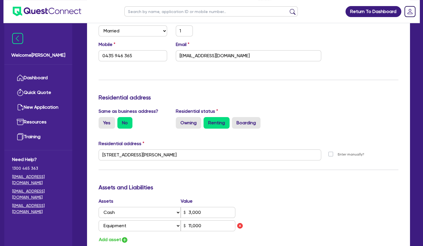
scroll to position [219, 0]
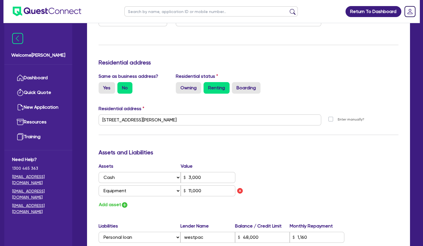
click at [311, 163] on div "Assets Value Select Asset Cash Property Investment property Vehicle Truck Trail…" at bounding box center [248, 186] width 309 height 46
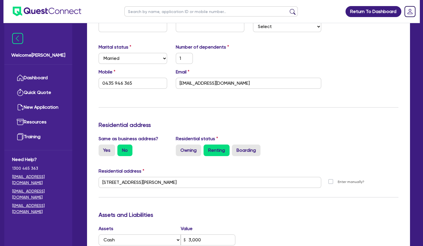
scroll to position [0, 0]
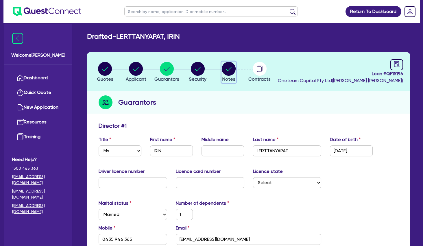
click at [229, 72] on circle "button" at bounding box center [229, 69] width 14 height 14
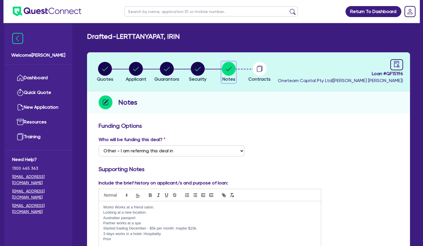
scroll to position [125, 0]
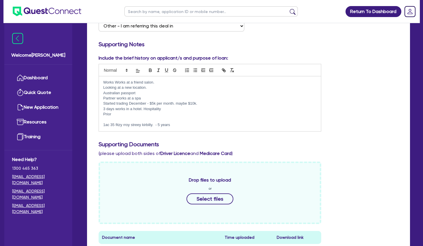
click at [188, 108] on p "3 days works in a hotel. Hospitality" at bounding box center [210, 109] width 214 height 5
click at [191, 101] on p "Started trading December - $5k per month. maybe $10k." at bounding box center [210, 103] width 214 height 5
click at [178, 108] on p "3 days works in a hotel. Hospitality" at bounding box center [210, 109] width 214 height 5
click at [151, 87] on p "Looking at a new location." at bounding box center [210, 87] width 214 height 5
click at [115, 82] on p "Works Works at a friend salon." at bounding box center [210, 82] width 214 height 5
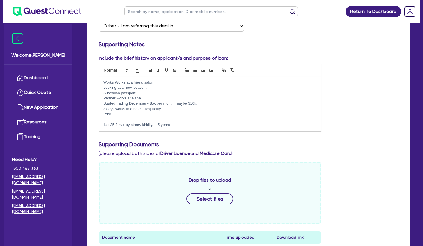
click at [146, 91] on p "Australian passport" at bounding box center [210, 93] width 214 height 5
click at [116, 81] on p "Works Works at a friend salon." at bounding box center [210, 82] width 214 height 5
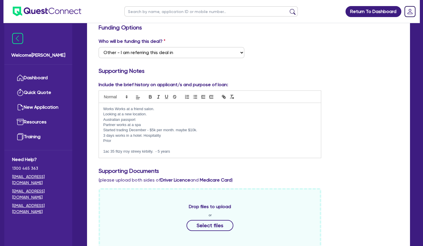
scroll to position [0, 0]
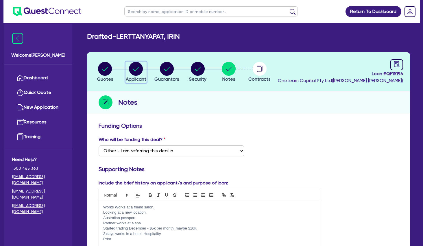
click at [136, 70] on icon "button" at bounding box center [136, 69] width 6 height 4
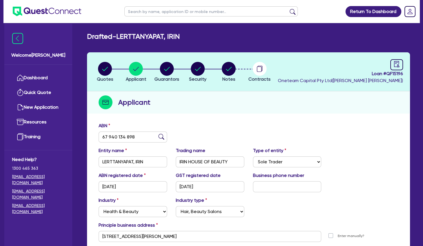
click at [208, 109] on div "Applicant" at bounding box center [248, 102] width 323 height 22
click at [39, 75] on link "Dashboard" at bounding box center [38, 78] width 52 height 15
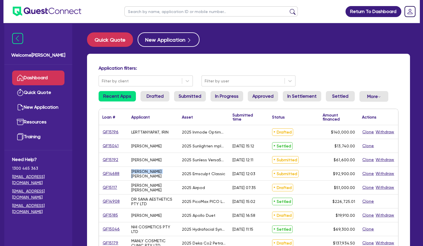
drag, startPoint x: 152, startPoint y: 146, endPoint x: 166, endPoint y: 172, distance: 29.4
click at [166, 172] on div "[PERSON_NAME] [PERSON_NAME]" at bounding box center [153, 173] width 44 height 9
click at [166, 12] on input "text" at bounding box center [211, 11] width 174 height 10
click at [288, 9] on button "submit" at bounding box center [292, 13] width 9 height 8
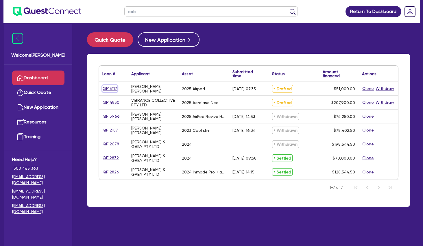
click at [112, 88] on link "QF15117" at bounding box center [109, 88] width 15 height 7
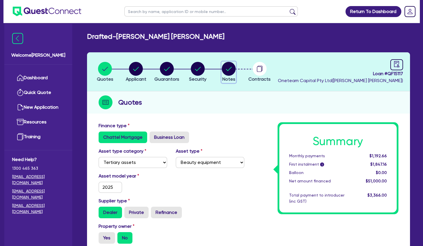
click at [231, 69] on circle "button" at bounding box center [229, 69] width 14 height 14
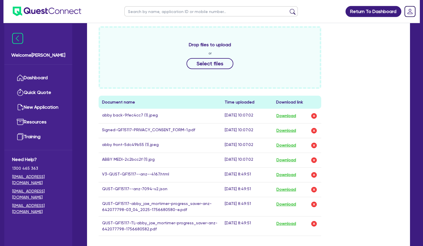
scroll to position [313, 0]
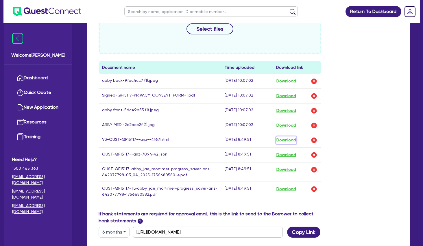
click at [285, 140] on button "Download" at bounding box center [286, 141] width 20 height 8
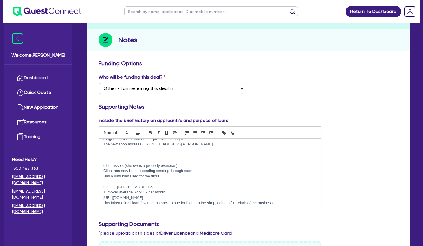
scroll to position [18, 0]
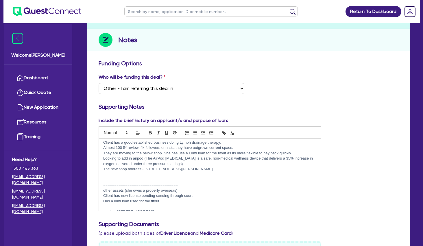
drag, startPoint x: 225, startPoint y: 170, endPoint x: 102, endPoint y: 144, distance: 126.1
click at [102, 144] on div "Flexi - NA want bank stats etc Pepper - max $52k? Client has a good established…" at bounding box center [210, 175] width 222 height 72
click at [181, 171] on p "The new shop address - [STREET_ADDRESS][PERSON_NAME]" at bounding box center [210, 169] width 214 height 5
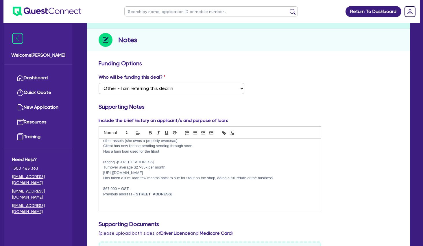
scroll to position [0, 0]
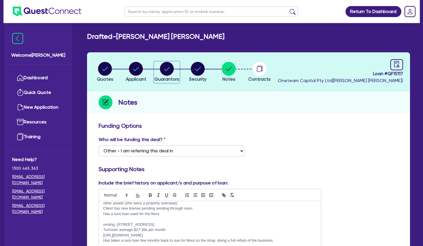
click at [166, 73] on circle "button" at bounding box center [167, 69] width 14 height 14
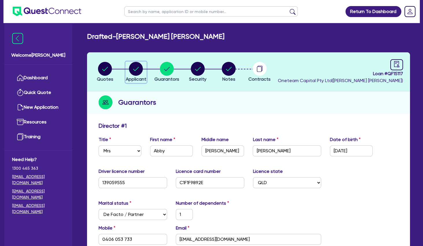
click at [140, 65] on circle "button" at bounding box center [136, 69] width 14 height 14
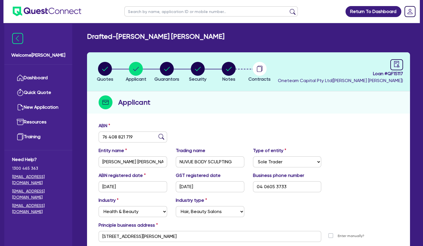
click at [153, 14] on input "text" at bounding box center [211, 11] width 174 height 10
click button "submit" at bounding box center [292, 13] width 9 height 8
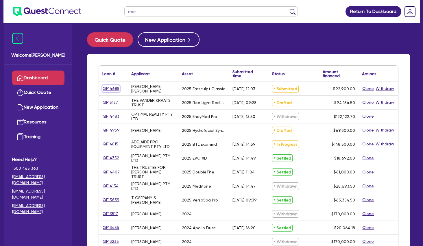
click at [116, 86] on link "QF14688" at bounding box center [110, 88] width 17 height 7
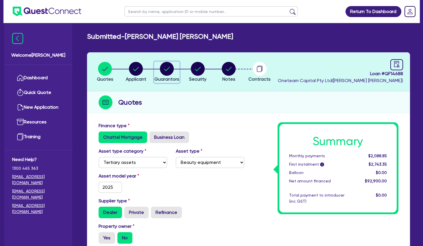
click at [168, 68] on circle "button" at bounding box center [167, 69] width 14 height 14
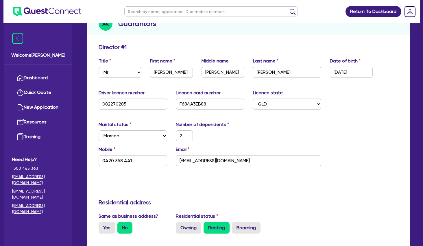
scroll to position [94, 0]
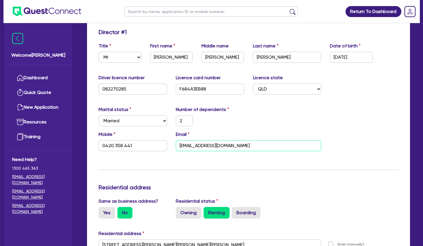
click at [203, 144] on input "[EMAIL_ADDRESS][DOMAIN_NAME]" at bounding box center [249, 145] width 146 height 11
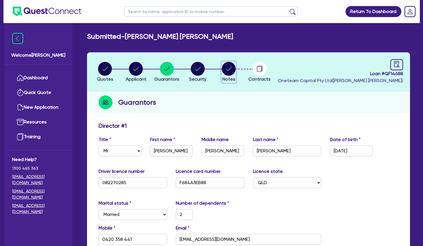
click at [236, 72] on icon "button" at bounding box center [229, 69] width 14 height 14
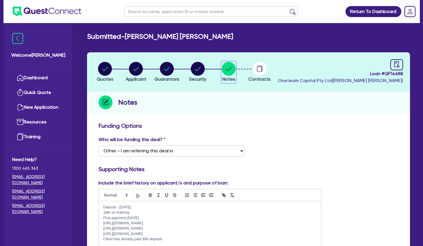
scroll to position [31, 0]
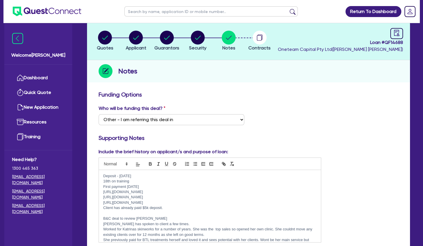
drag, startPoint x: 170, startPoint y: 187, endPoint x: 102, endPoint y: 184, distance: 67.8
click at [102, 184] on div "Deposit - [DATE] 18th on training First payment [DATE] [URL][DOMAIN_NAME] [URL]…" at bounding box center [210, 206] width 222 height 72
copy div "18th on training First payment [DATE]"
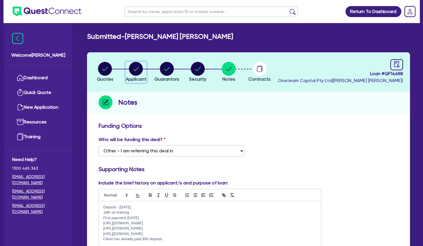
click at [140, 69] on circle "button" at bounding box center [136, 69] width 14 height 14
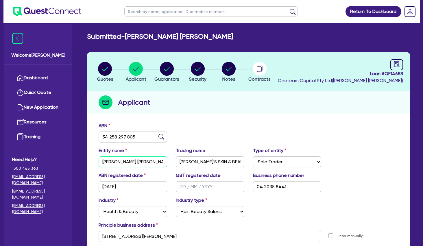
drag, startPoint x: 160, startPoint y: 162, endPoint x: 101, endPoint y: 162, distance: 58.8
click at [101, 162] on input "[PERSON_NAME] [PERSON_NAME]" at bounding box center [133, 162] width 69 height 11
click at [376, 83] on span "Oneteam Capital Pty Ltd ( [PERSON_NAME] )" at bounding box center [340, 80] width 125 height 5
drag, startPoint x: 403, startPoint y: 75, endPoint x: 386, endPoint y: 75, distance: 17.9
click at [386, 75] on span "Loan # QF14688" at bounding box center [340, 73] width 125 height 7
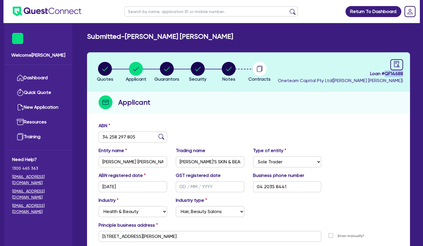
copy span "QF14688"
click at [228, 69] on circle "button" at bounding box center [229, 69] width 14 height 14
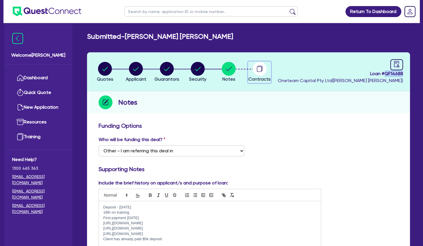
click at [256, 68] on circle "button" at bounding box center [260, 69] width 14 height 14
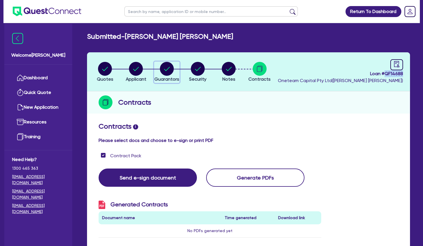
click at [162, 68] on circle "button" at bounding box center [167, 69] width 14 height 14
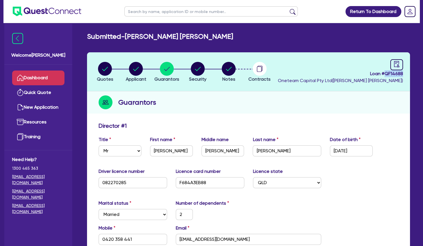
click at [56, 80] on link "Dashboard" at bounding box center [38, 78] width 52 height 15
